Goal: Information Seeking & Learning: Find specific fact

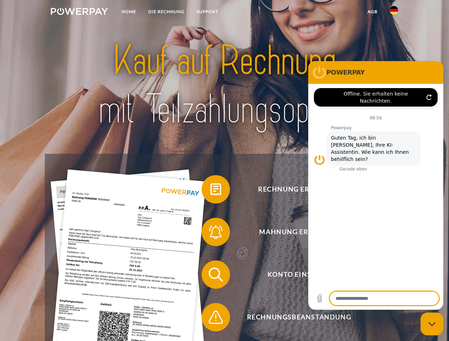
click at [79, 12] on img at bounding box center [79, 11] width 57 height 7
click at [394, 12] on img at bounding box center [394, 10] width 9 height 9
click at [372, 12] on link "agb" at bounding box center [373, 11] width 22 height 13
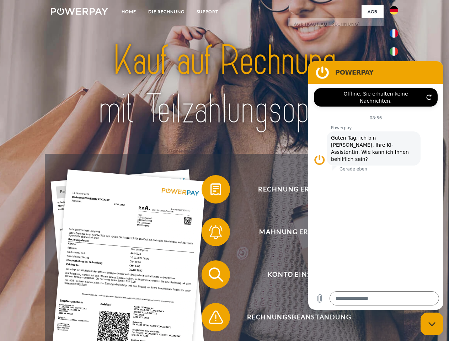
click at [210, 191] on span at bounding box center [205, 190] width 36 height 36
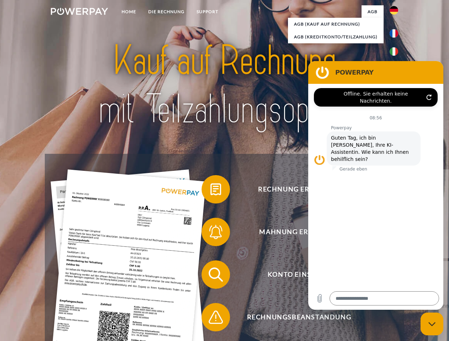
click at [210, 234] on div "Rechnung erhalten? Mahnung erhalten? Konto einsehen" at bounding box center [224, 296] width 359 height 284
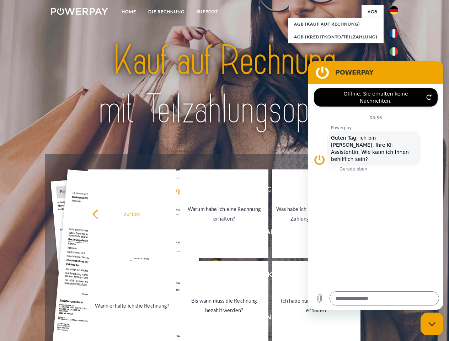
click at [210, 276] on link "Bis wann muss die Rechnung bezahlt werden?" at bounding box center [224, 305] width 89 height 89
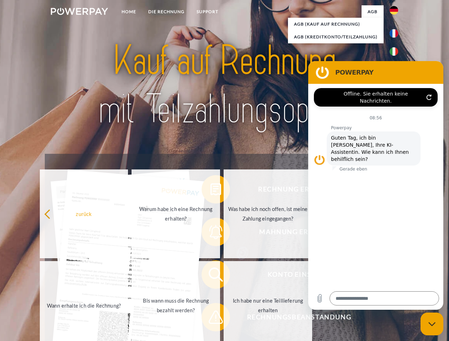
click at [210, 319] on span at bounding box center [205, 318] width 36 height 36
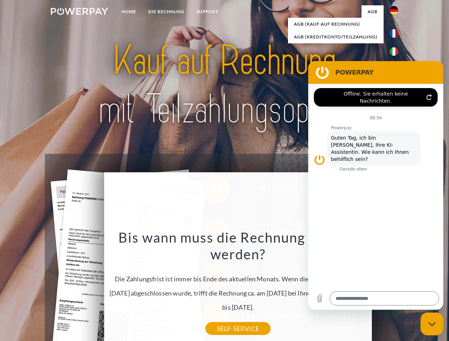
click at [432, 324] on icon "Messaging-Fenster schließen" at bounding box center [431, 324] width 7 height 5
type textarea "*"
